Goal: Task Accomplishment & Management: Manage account settings

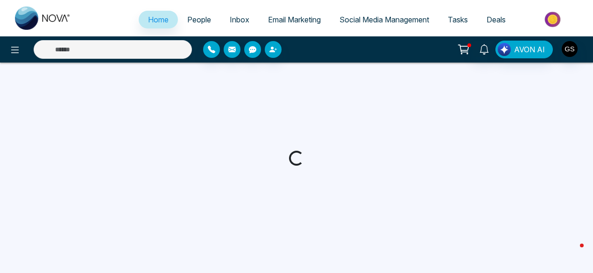
select select "*"
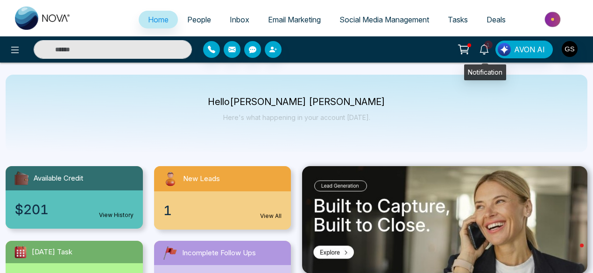
click at [492, 44] on span "1" at bounding box center [489, 45] width 8 height 8
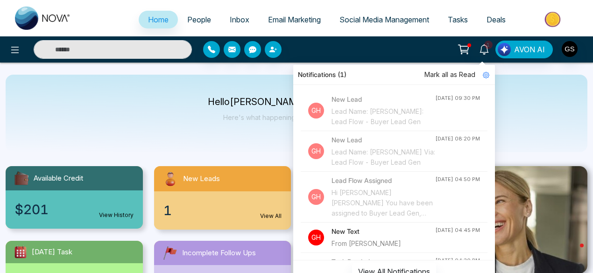
click at [526, 112] on div "Hello Ghan Shyam Sharma Here's what happening in your account today." at bounding box center [297, 114] width 582 height 78
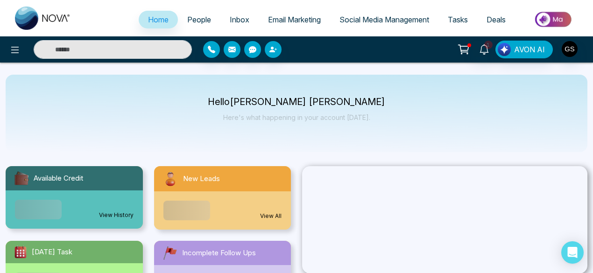
select select "*"
